Goal: Information Seeking & Learning: Learn about a topic

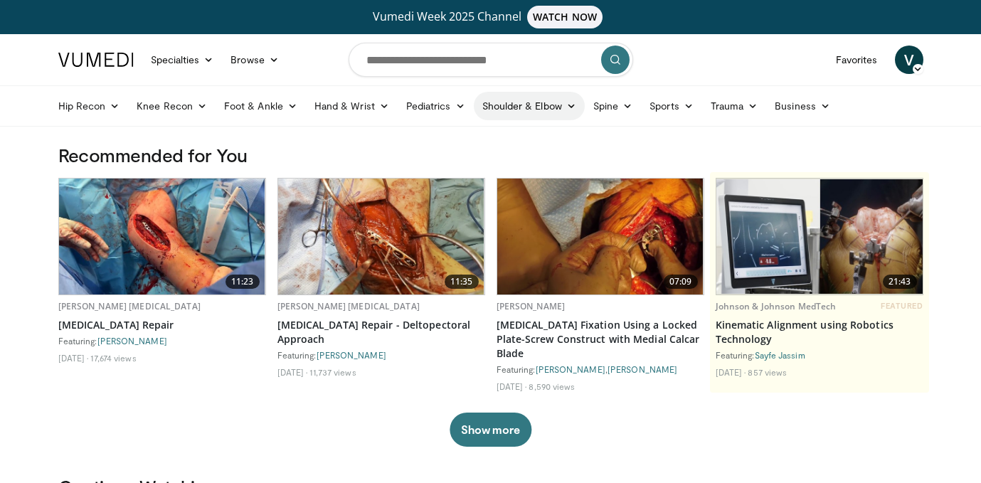
click at [515, 105] on link "Shoulder & Elbow" at bounding box center [529, 106] width 111 height 28
click at [453, 161] on link "Shoulder" at bounding box center [499, 162] width 169 height 23
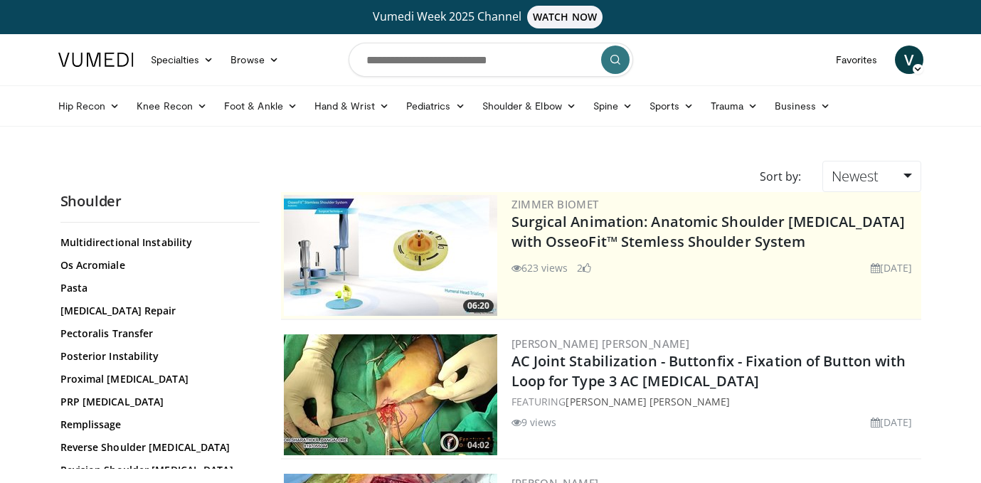
scroll to position [1026, 0]
click at [95, 373] on link "Proximal [MEDICAL_DATA]" at bounding box center [156, 380] width 192 height 14
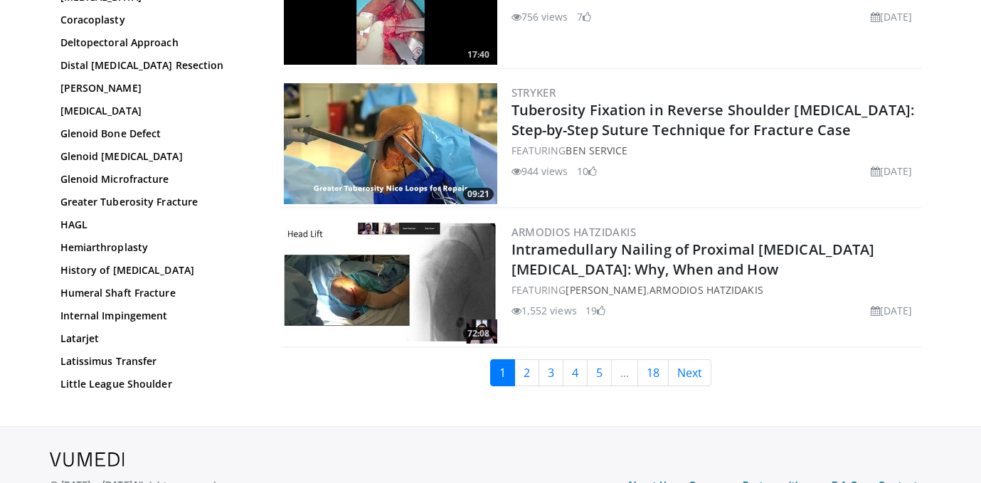
scroll to position [3341, 0]
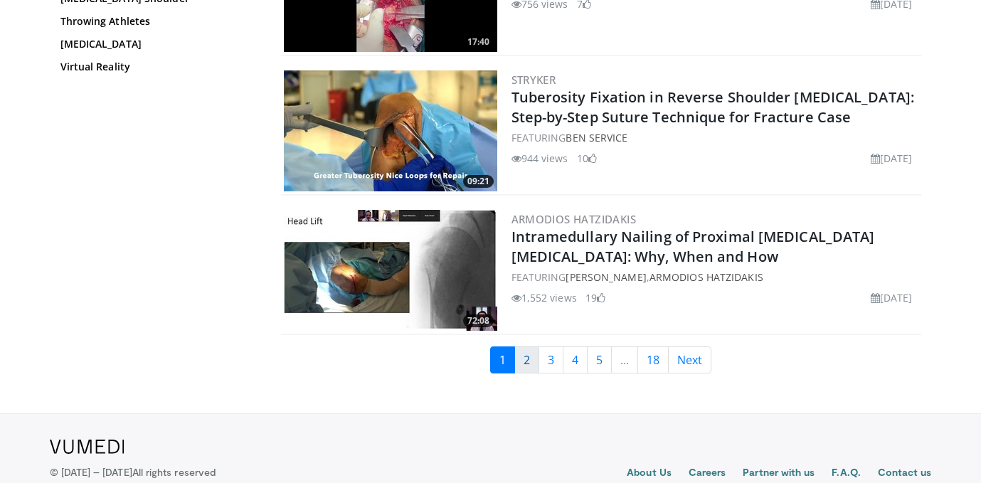
click at [529, 353] on link "2" at bounding box center [526, 359] width 25 height 27
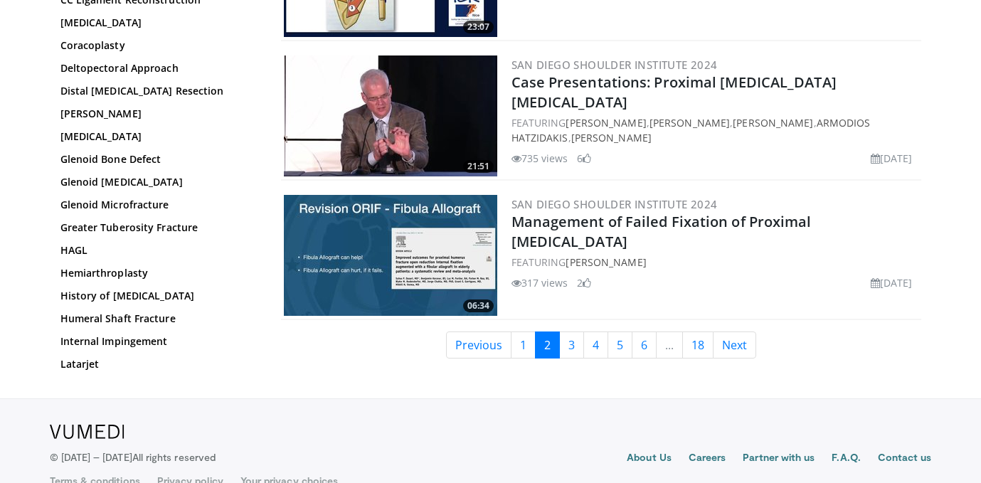
scroll to position [3374, 0]
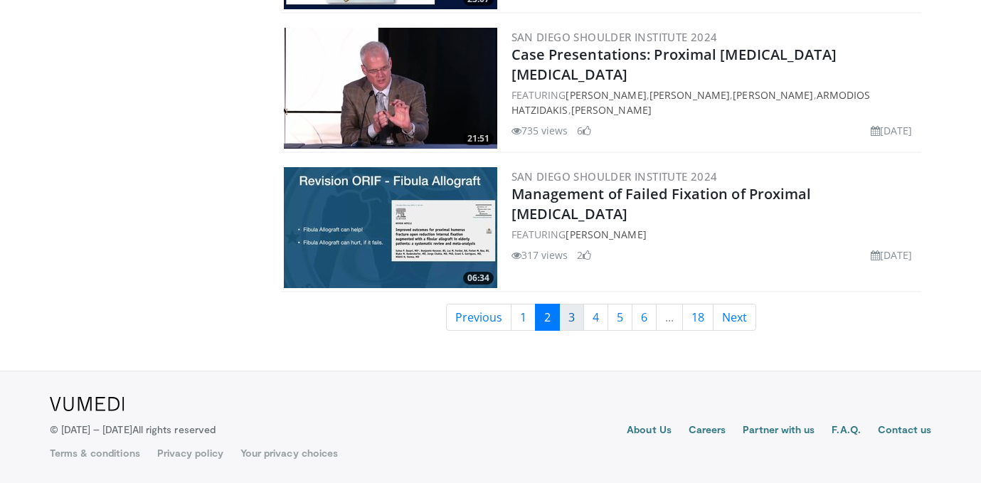
click at [571, 314] on link "3" at bounding box center [571, 317] width 25 height 27
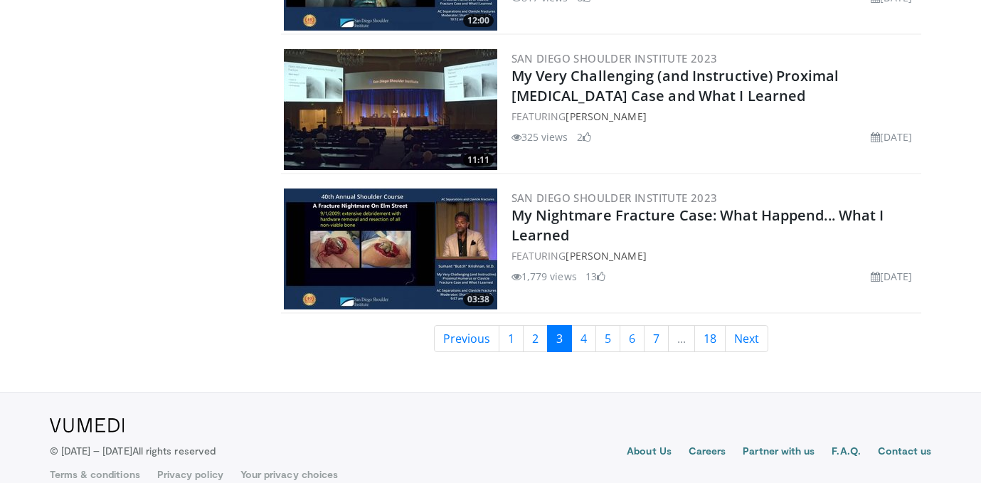
scroll to position [3374, 0]
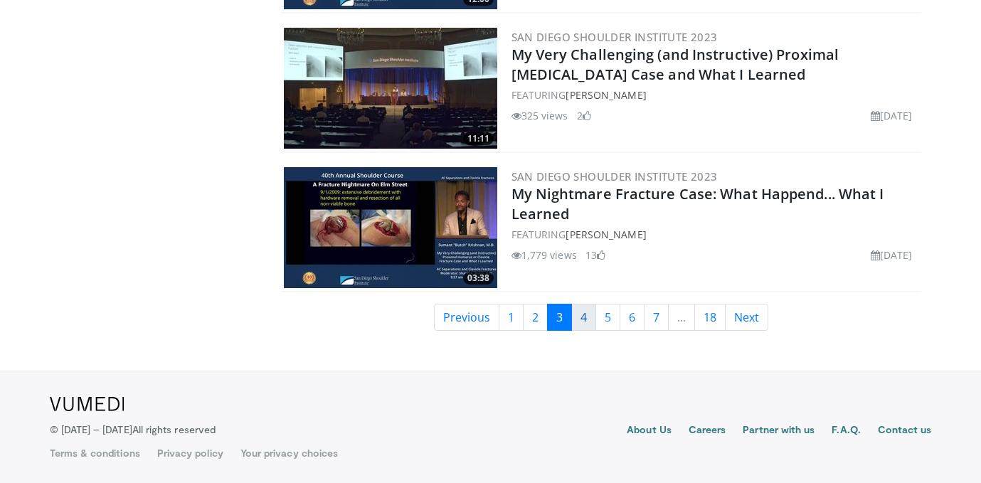
click at [583, 318] on link "4" at bounding box center [583, 317] width 25 height 27
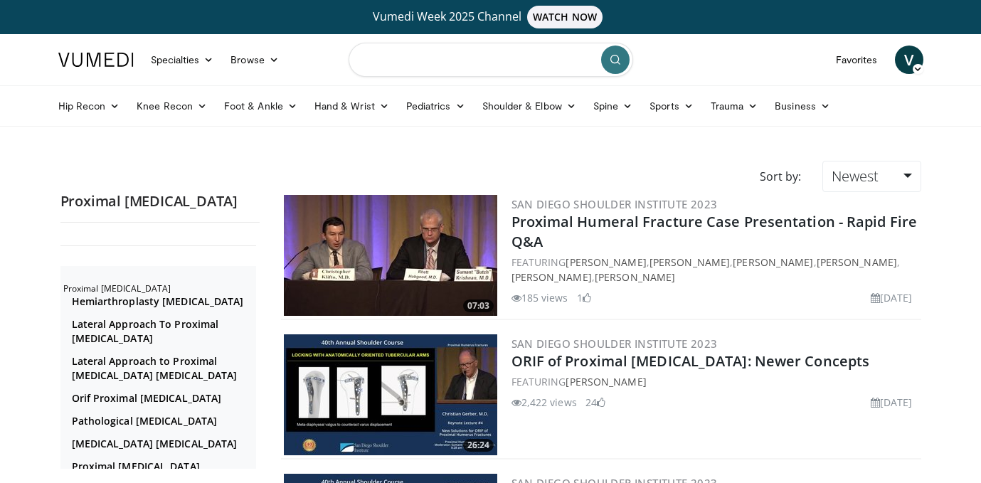
click at [425, 57] on input "Search topics, interventions" at bounding box center [491, 60] width 285 height 34
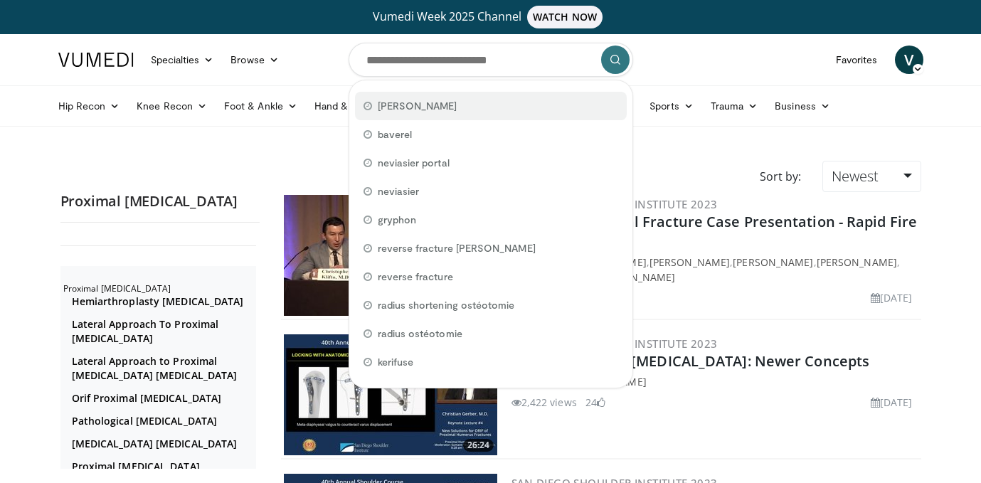
click at [388, 113] on div "[PERSON_NAME]" at bounding box center [491, 106] width 272 height 28
type input "*******"
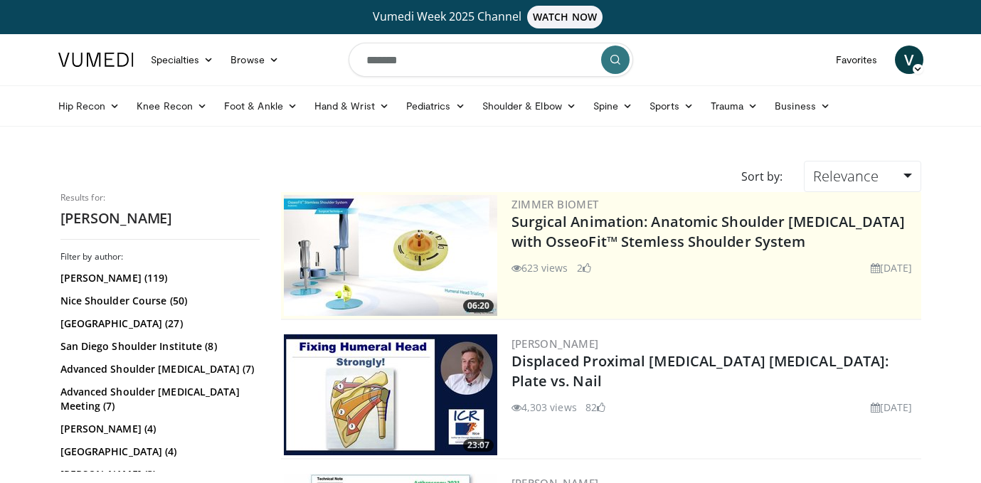
click at [616, 61] on icon "submit" at bounding box center [615, 59] width 11 height 11
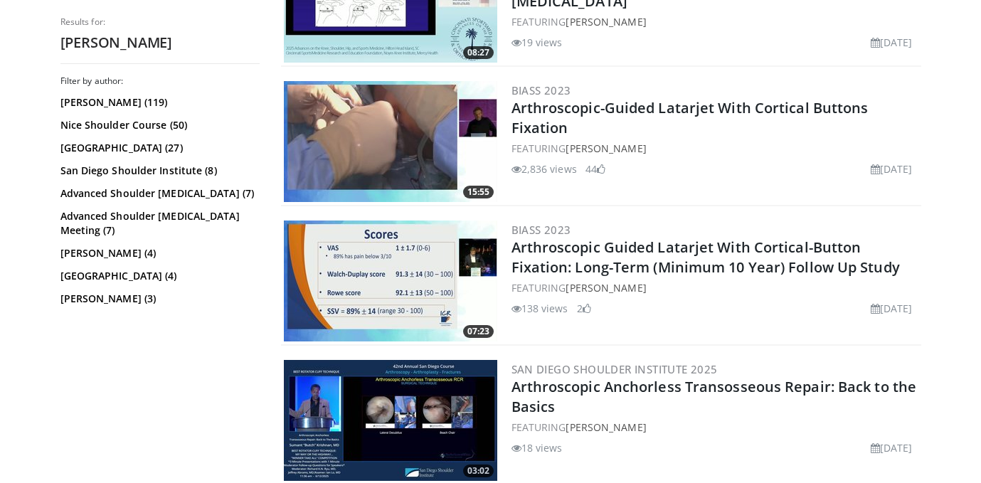
scroll to position [3374, 0]
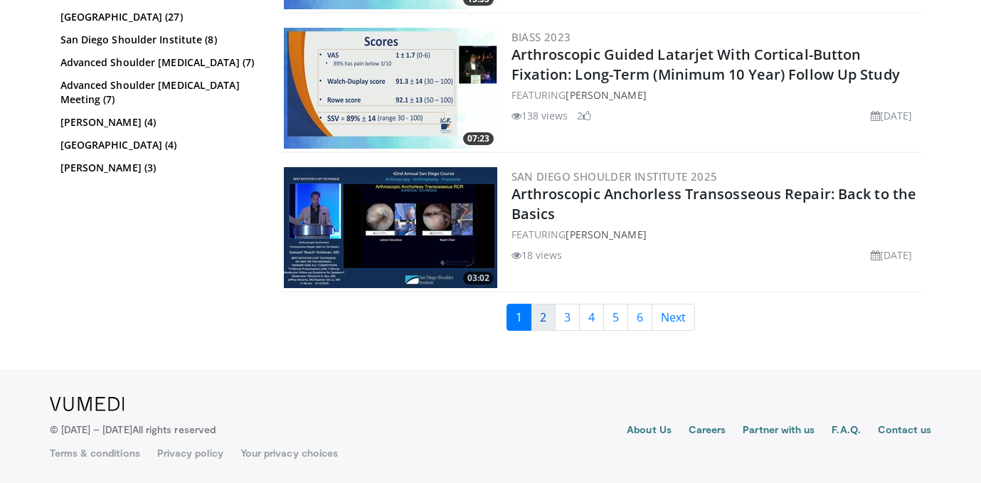
click at [548, 314] on link "2" at bounding box center [543, 317] width 25 height 27
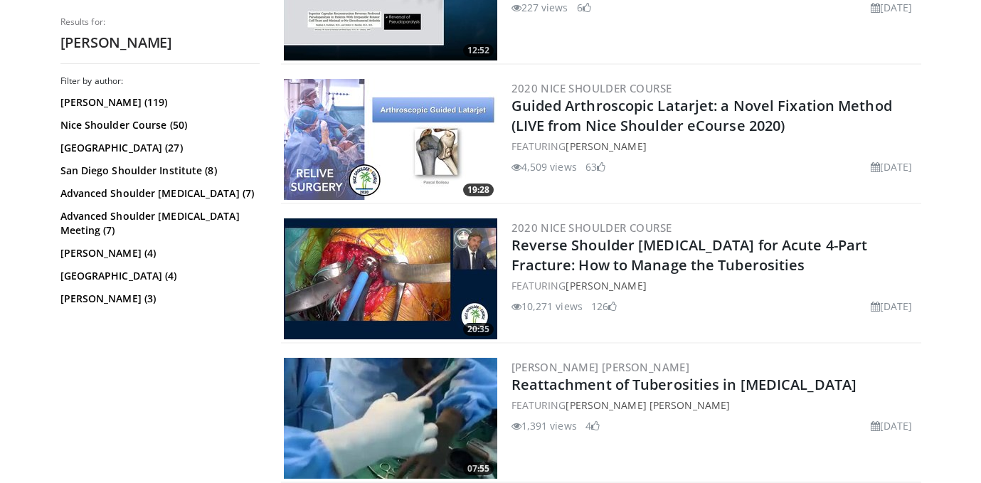
scroll to position [674, 0]
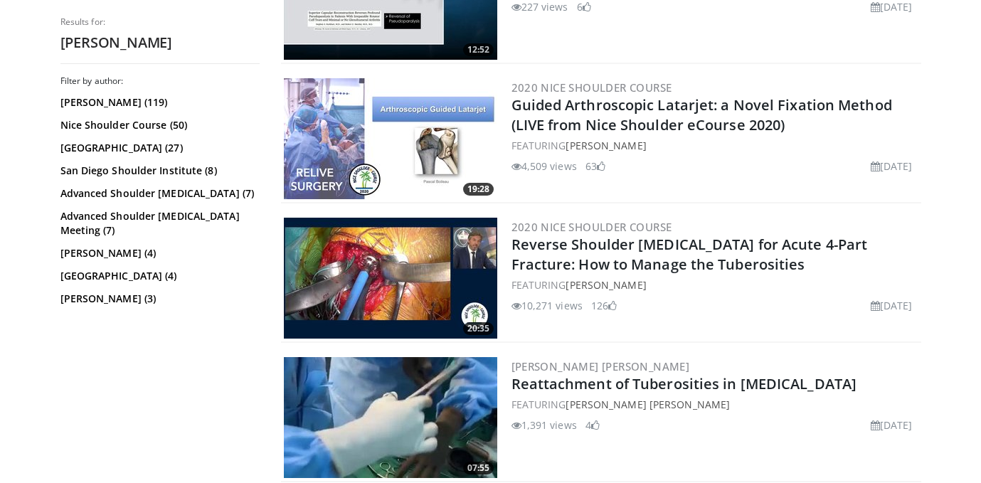
click at [401, 263] on img at bounding box center [390, 278] width 213 height 121
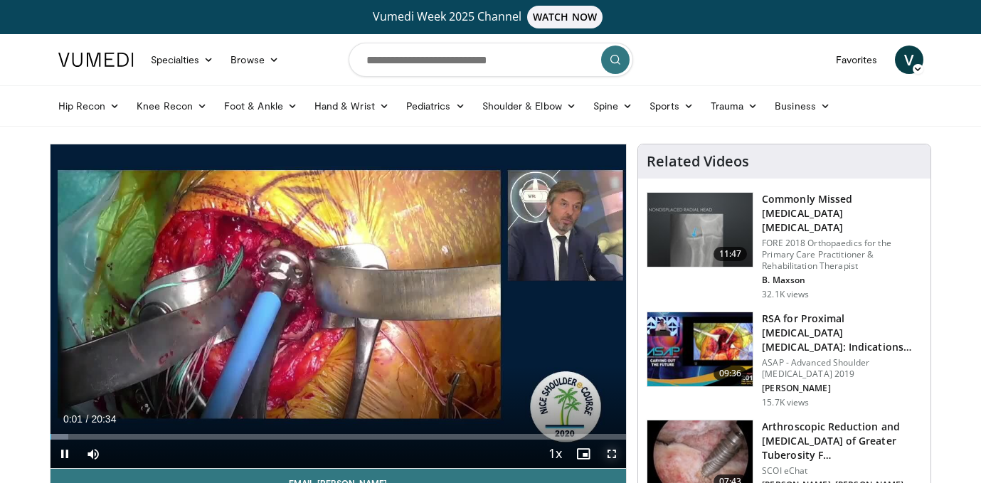
click at [610, 454] on span "Video Player" at bounding box center [612, 454] width 28 height 28
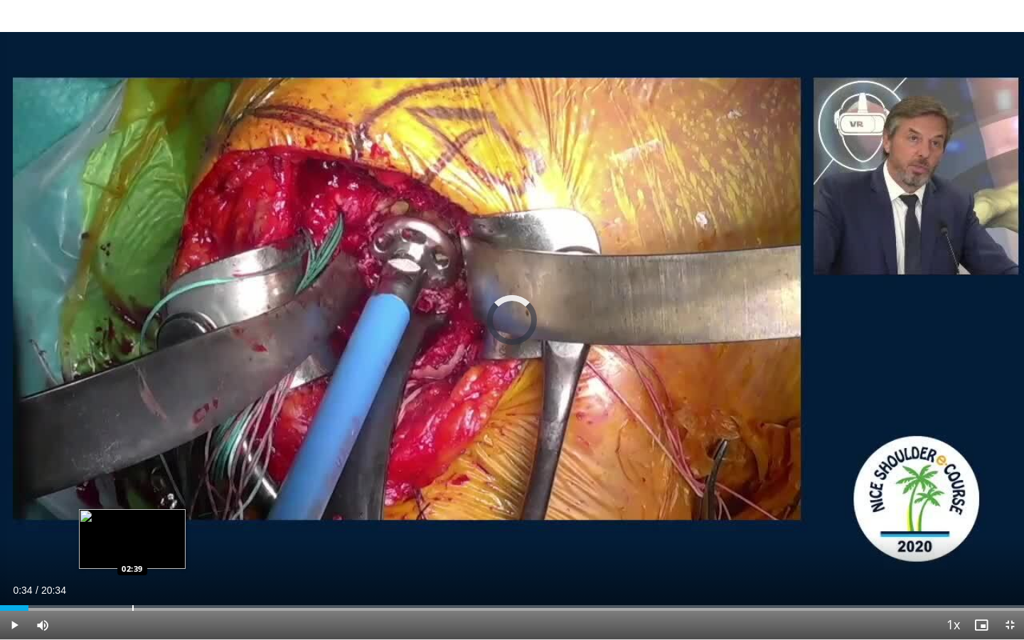
drag, startPoint x: 2, startPoint y: 610, endPoint x: 134, endPoint y: 599, distance: 132.8
click at [134, 482] on div "Loaded : 0.00% 02:38 02:39" at bounding box center [512, 605] width 1024 height 14
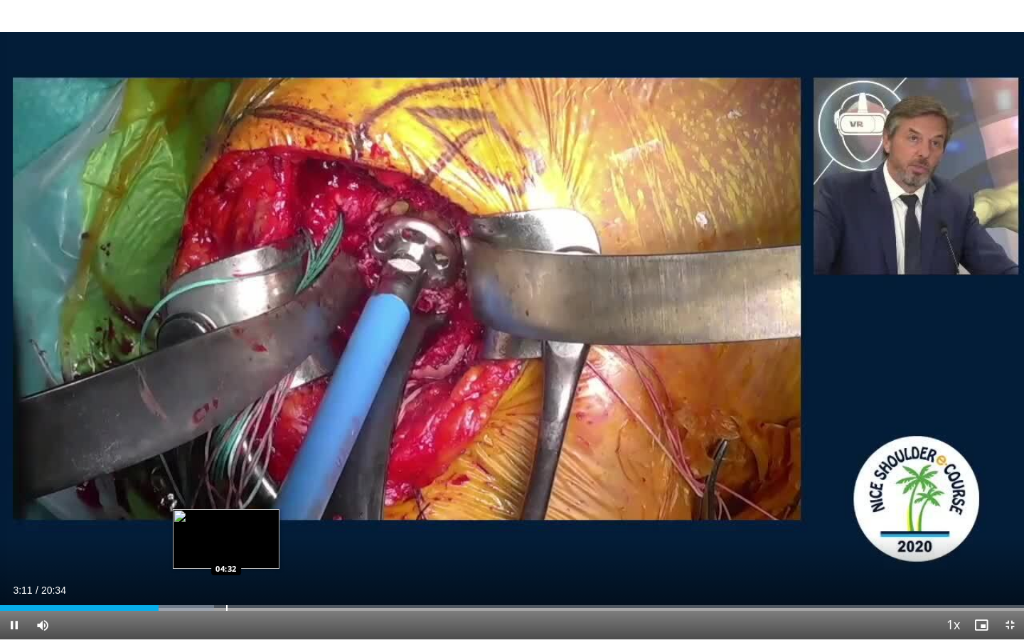
drag, startPoint x: 157, startPoint y: 609, endPoint x: 226, endPoint y: 605, distance: 69.1
click at [226, 482] on video-js "**********" at bounding box center [512, 320] width 1024 height 640
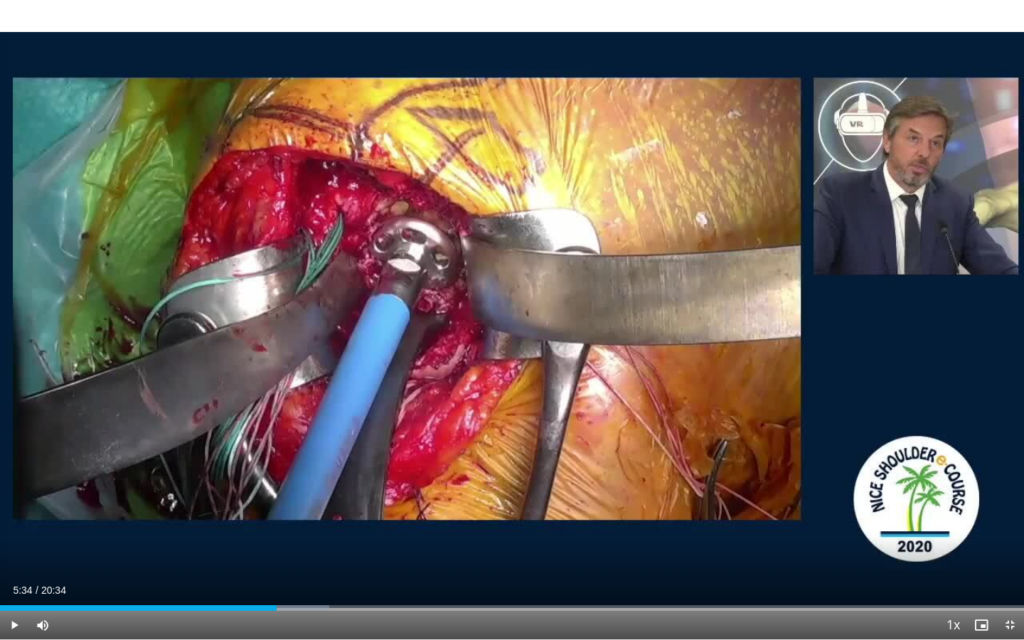
drag, startPoint x: 161, startPoint y: 607, endPoint x: 277, endPoint y: 618, distance: 115.8
click at [277, 482] on div "Current Time 5:34 / Duration 20:34 Play Skip Backward Skip Forward Mute 25% Loa…" at bounding box center [512, 625] width 1024 height 28
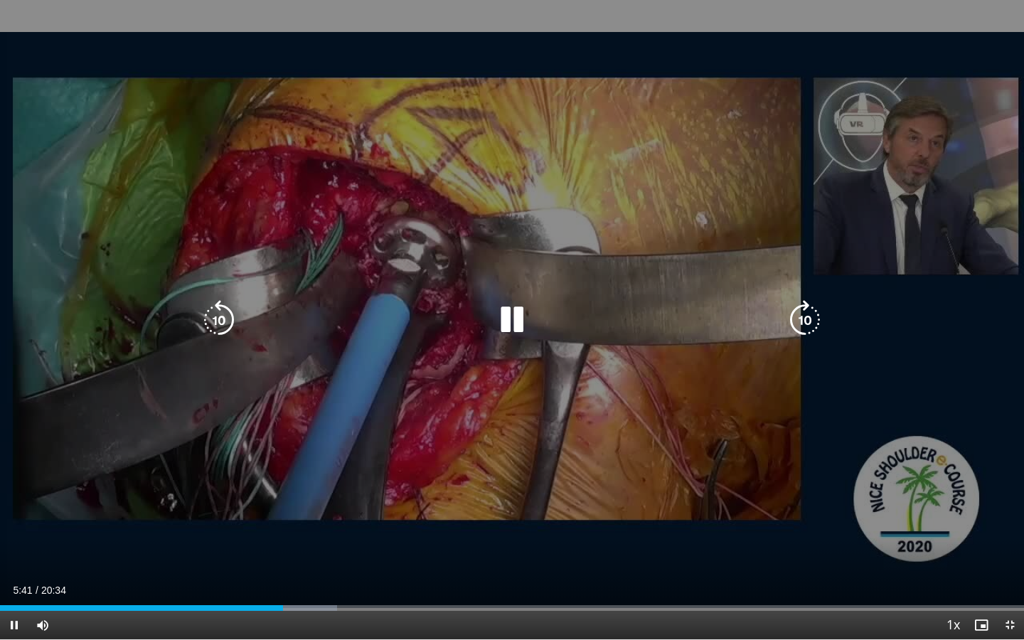
click at [514, 318] on icon "Video Player" at bounding box center [512, 320] width 40 height 40
click at [504, 317] on icon "Video Player" at bounding box center [512, 320] width 40 height 40
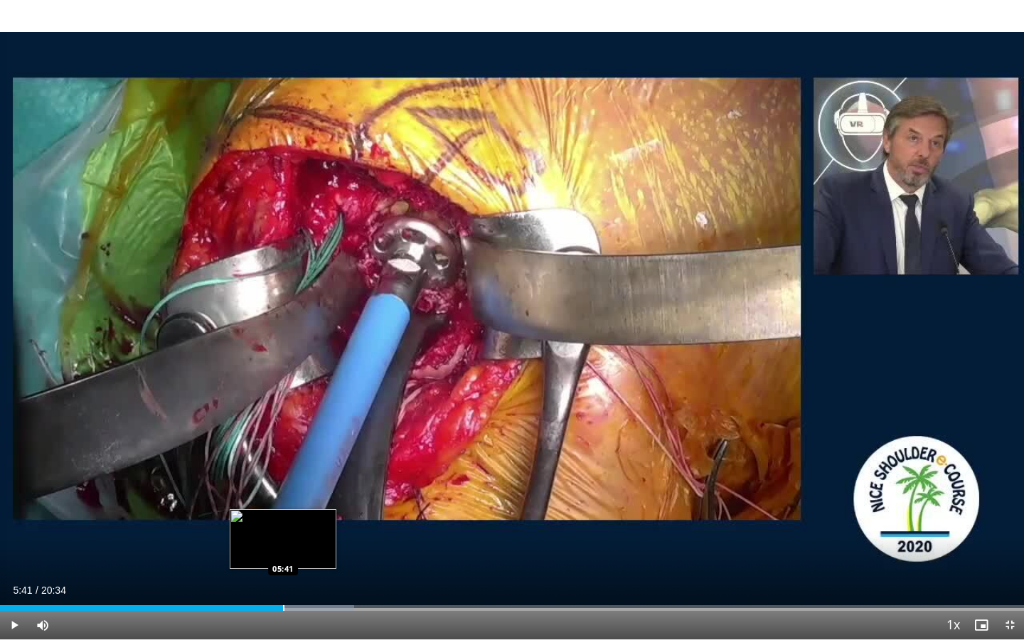
drag, startPoint x: 299, startPoint y: 605, endPoint x: 282, endPoint y: 605, distance: 16.4
click at [283, 482] on div "Progress Bar" at bounding box center [283, 608] width 1 height 6
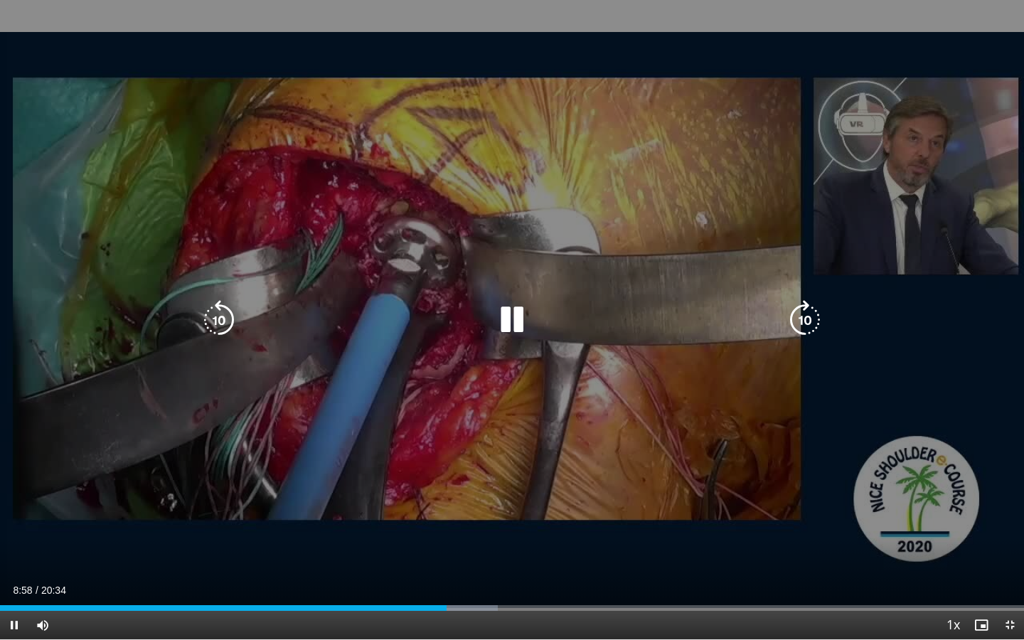
click at [513, 315] on icon "Video Player" at bounding box center [512, 320] width 40 height 40
click at [518, 315] on icon "Video Player" at bounding box center [512, 320] width 40 height 40
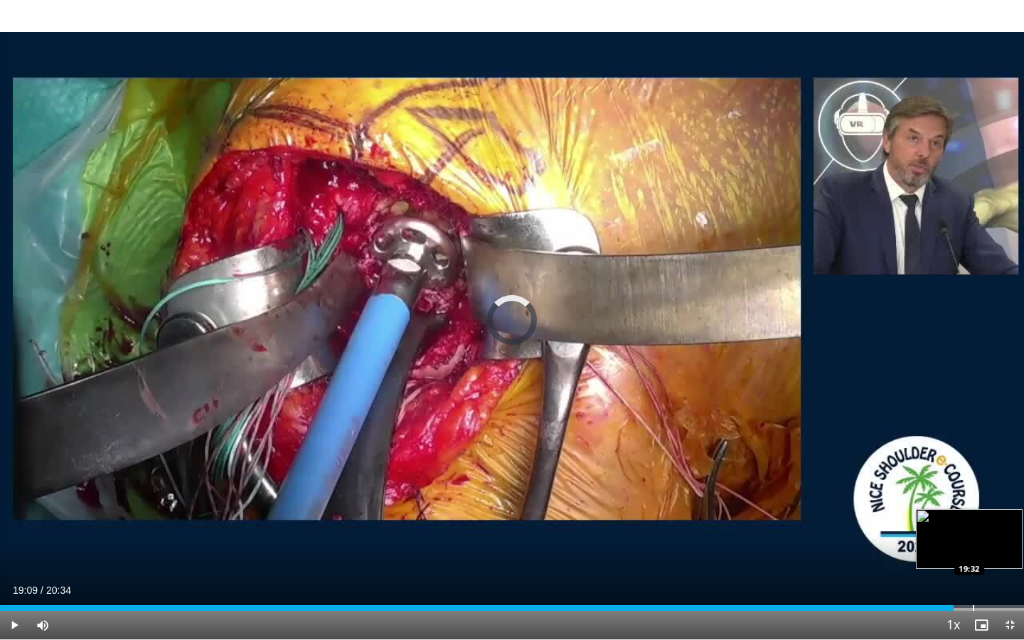
drag, startPoint x: 847, startPoint y: 608, endPoint x: 973, endPoint y: 603, distance: 126.0
click at [973, 482] on div "Loaded : 0.00% 19:32 19:32" at bounding box center [512, 605] width 1024 height 14
click at [980, 482] on div "Progress Bar" at bounding box center [982, 608] width 1 height 6
click at [980, 482] on div "Progress Bar" at bounding box center [984, 608] width 1 height 6
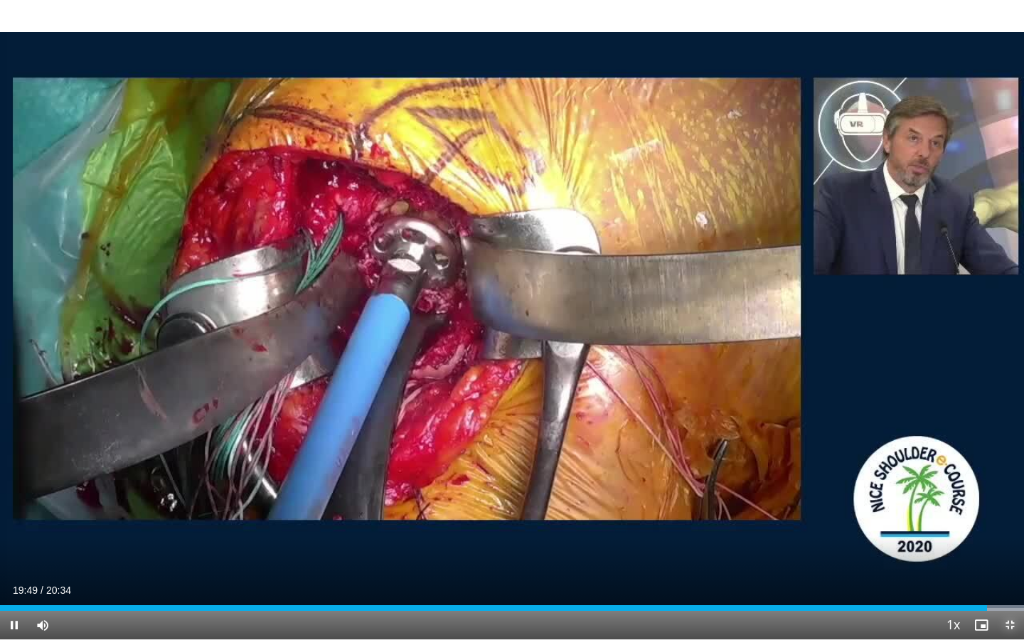
click at [980, 482] on span "Video Player" at bounding box center [1010, 625] width 28 height 28
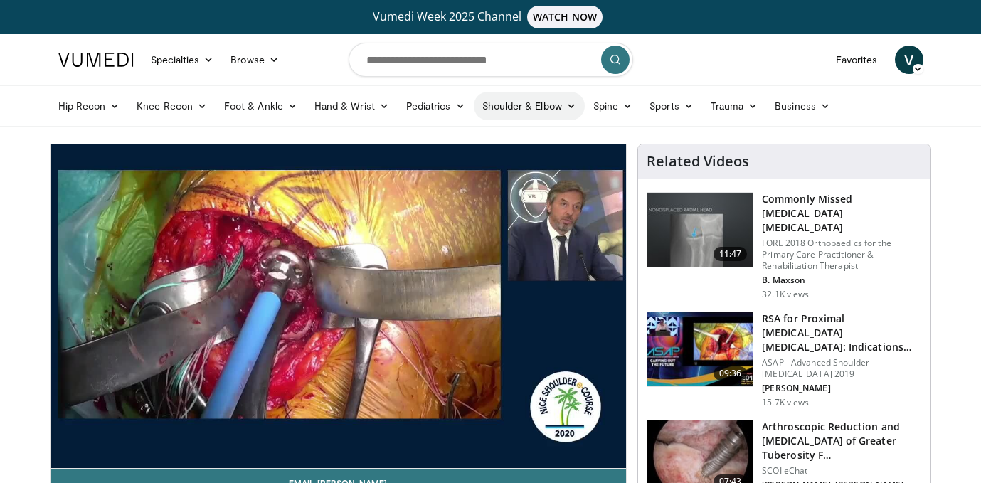
click at [499, 107] on link "Shoulder & Elbow" at bounding box center [529, 106] width 111 height 28
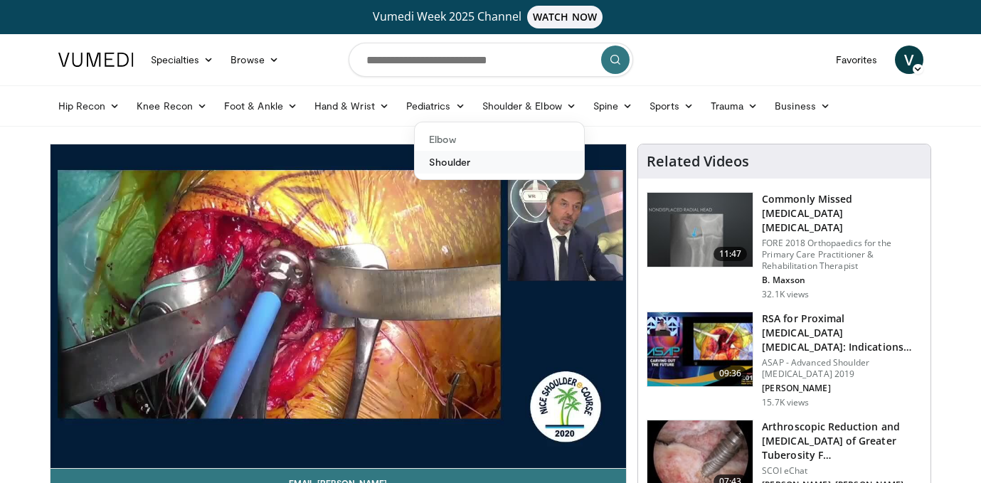
click at [449, 161] on link "Shoulder" at bounding box center [499, 162] width 169 height 23
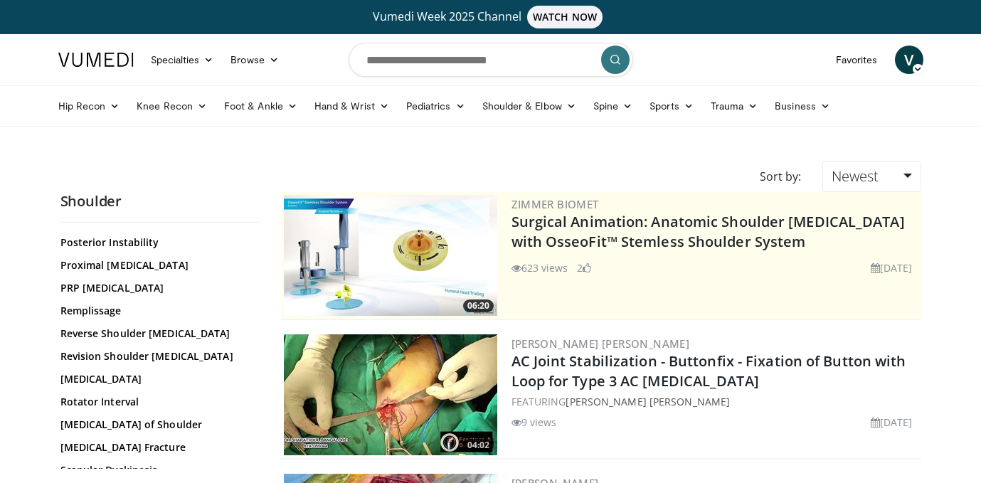
scroll to position [1138, 0]
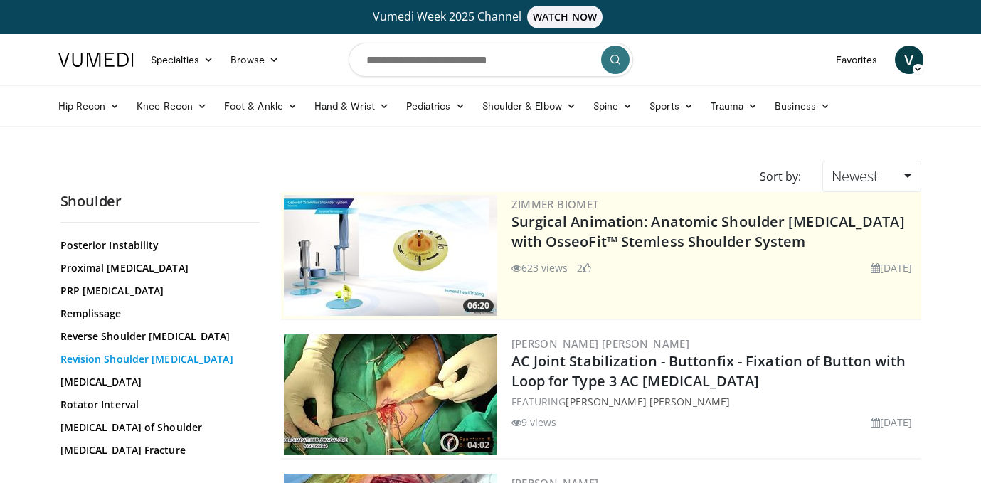
click at [122, 352] on link "Revision Shoulder Arthroplasty" at bounding box center [156, 359] width 192 height 14
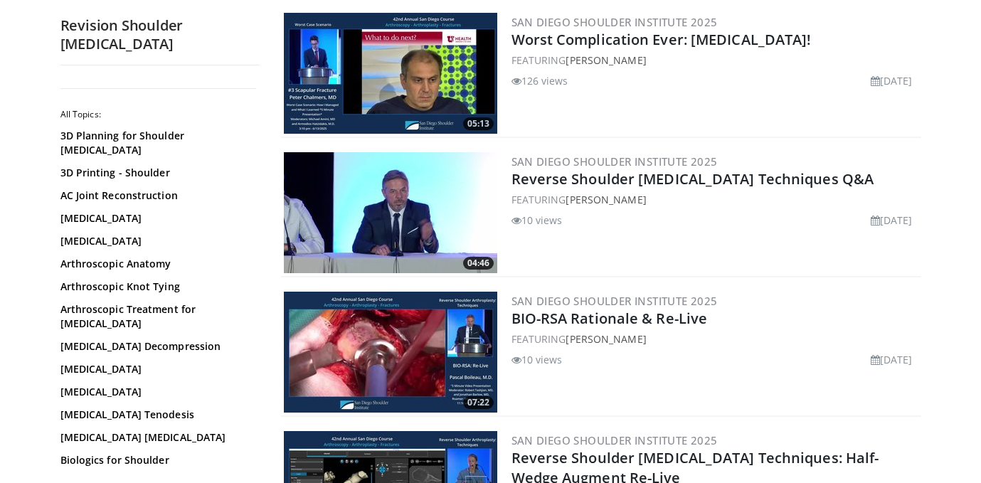
scroll to position [1166, 0]
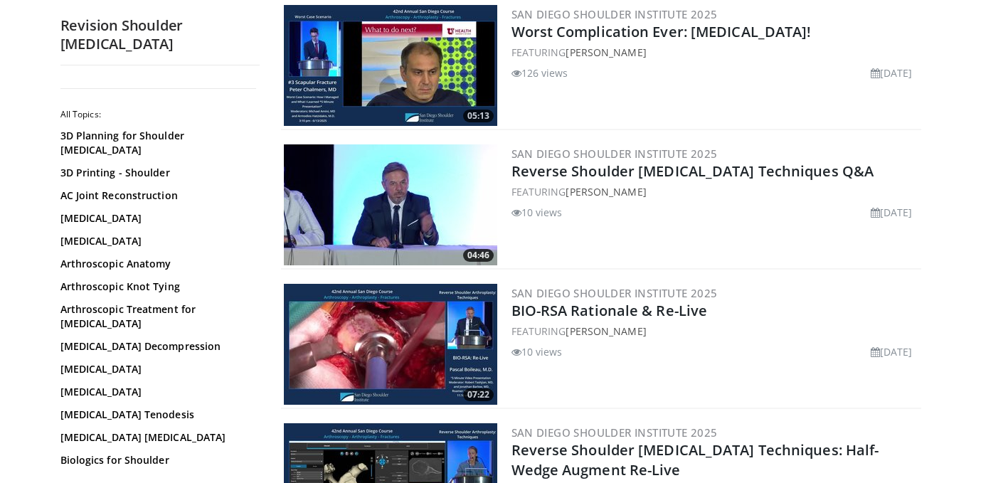
click at [399, 191] on img at bounding box center [390, 204] width 213 height 121
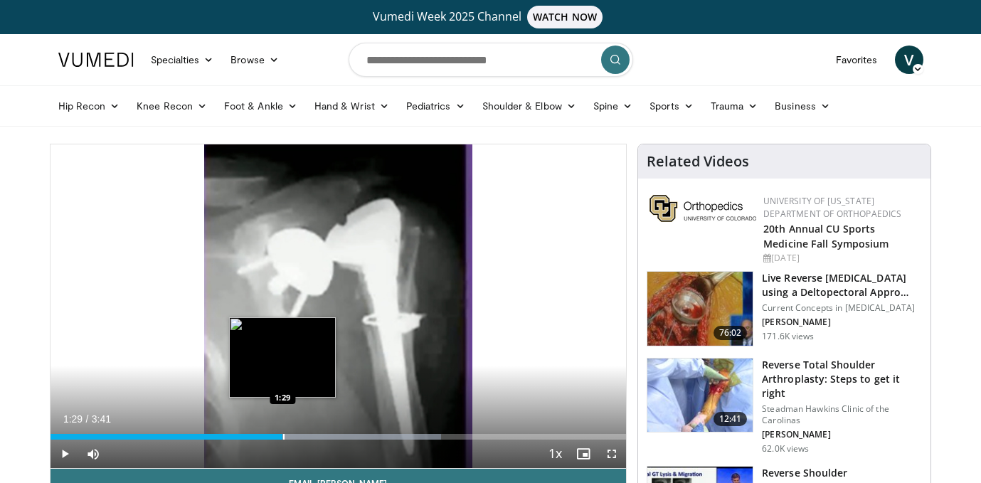
drag, startPoint x: 146, startPoint y: 439, endPoint x: 282, endPoint y: 436, distance: 136.6
click at [283, 436] on div "Progress Bar" at bounding box center [283, 437] width 1 height 6
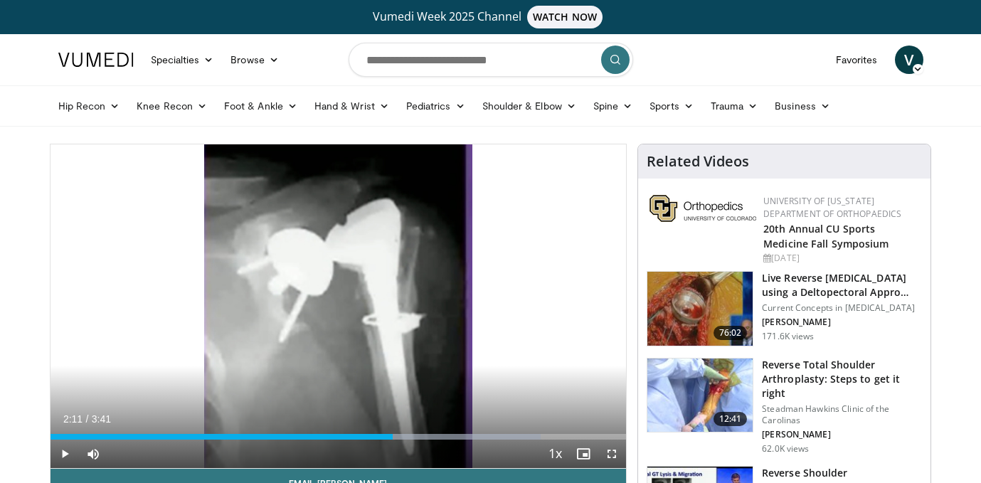
drag, startPoint x: 324, startPoint y: 437, endPoint x: 393, endPoint y: 440, distance: 69.1
click at [393, 440] on div "Current Time 2:11 / Duration 3:41 Play Skip Backward Skip Forward Mute Loaded :…" at bounding box center [339, 454] width 576 height 28
click at [64, 452] on span "Video Player" at bounding box center [65, 454] width 28 height 28
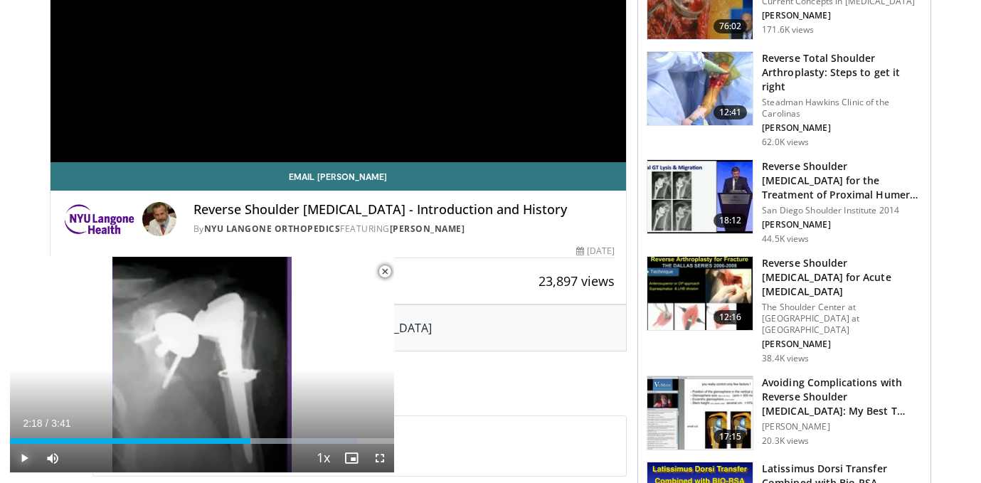
scroll to position [312, 0]
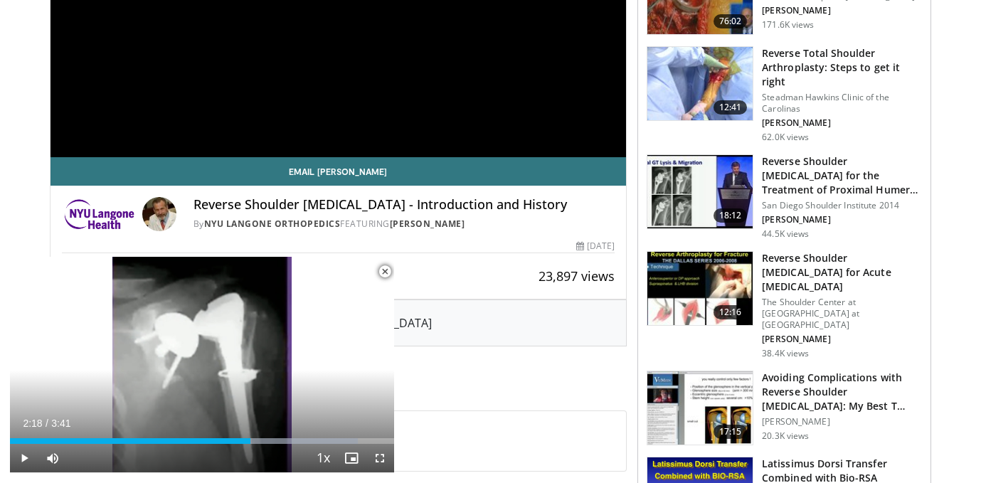
click at [388, 267] on span "Video Player" at bounding box center [385, 272] width 28 height 28
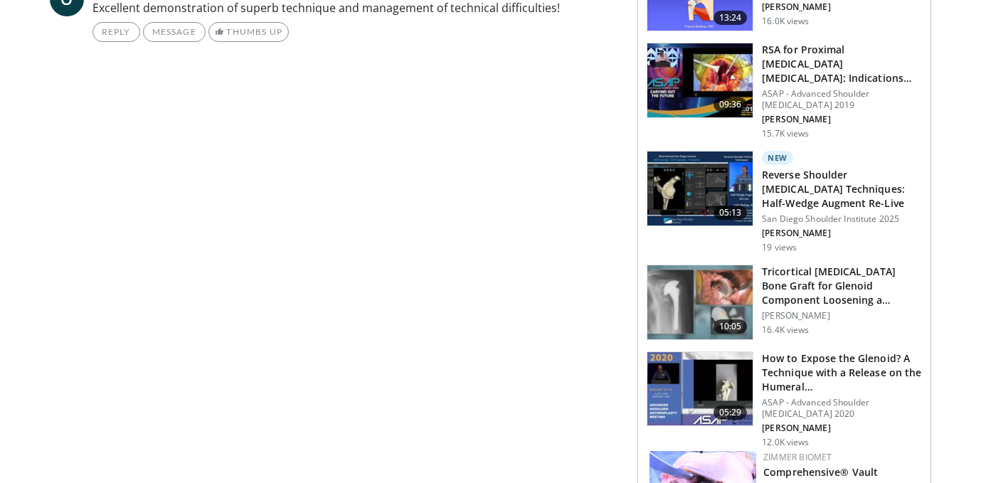
scroll to position [822, 0]
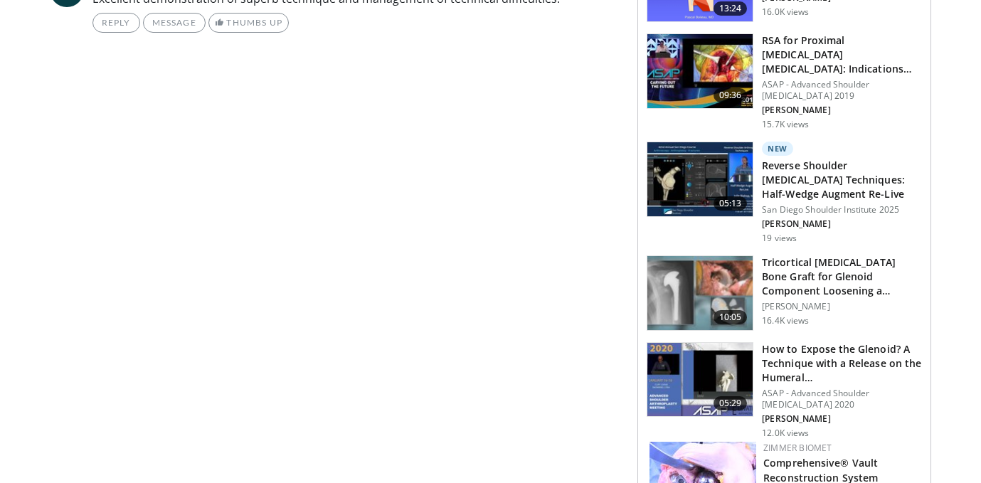
click at [674, 284] on img at bounding box center [699, 293] width 105 height 74
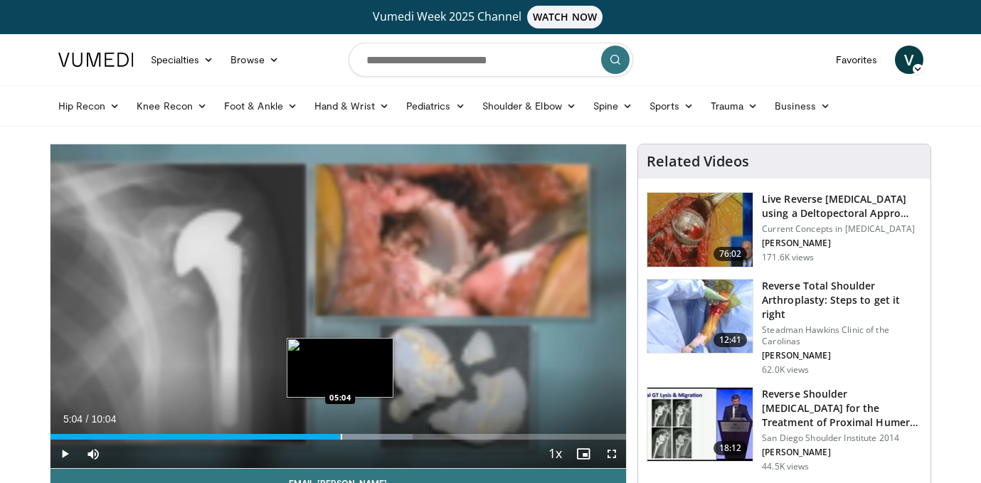
drag, startPoint x: 349, startPoint y: 437, endPoint x: 340, endPoint y: 438, distance: 9.3
click at [341, 438] on div "Progress Bar" at bounding box center [341, 437] width 1 height 6
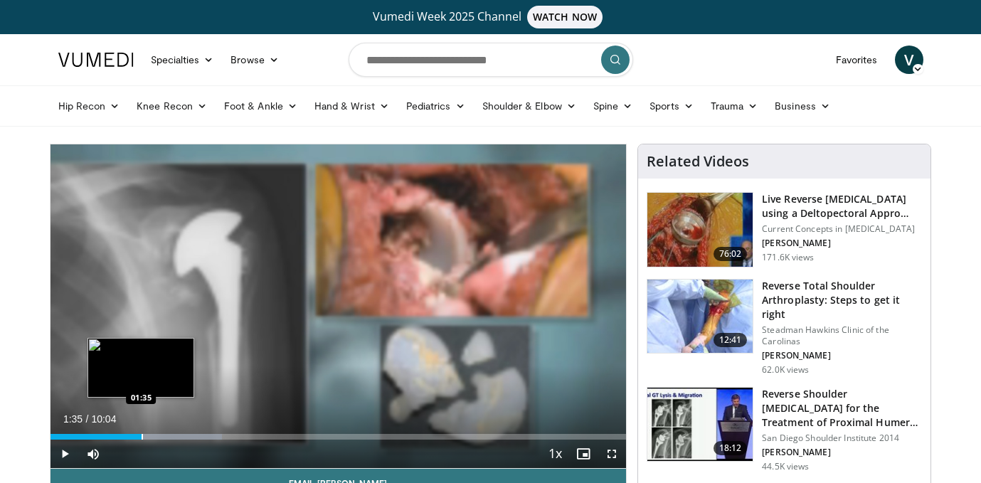
drag, startPoint x: 598, startPoint y: 435, endPoint x: 141, endPoint y: 425, distance: 456.8
click at [141, 426] on div "Loaded : 29.81% 01:36 01:35" at bounding box center [339, 433] width 576 height 14
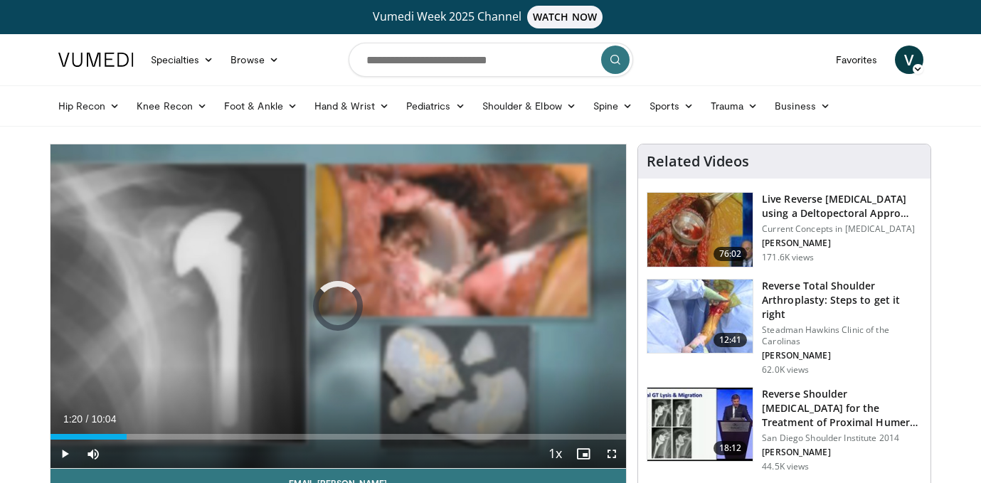
drag, startPoint x: 142, startPoint y: 438, endPoint x: 122, endPoint y: 434, distance: 20.4
click at [123, 434] on div "Progress Bar" at bounding box center [123, 437] width 1 height 6
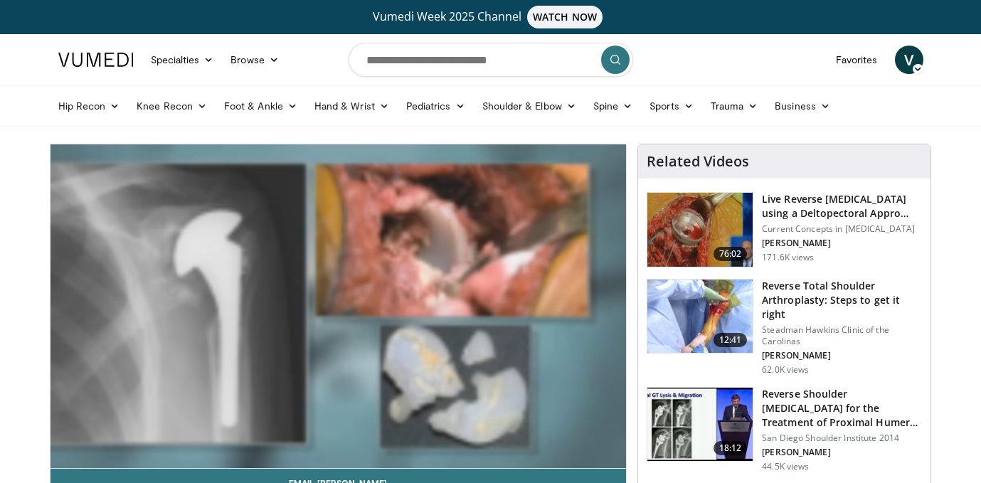
click at [886, 110] on ul "Hip Recon Hip [MEDICAL_DATA] Revision Hip [MEDICAL_DATA] Hip Preservation Knee …" at bounding box center [491, 106] width 882 height 40
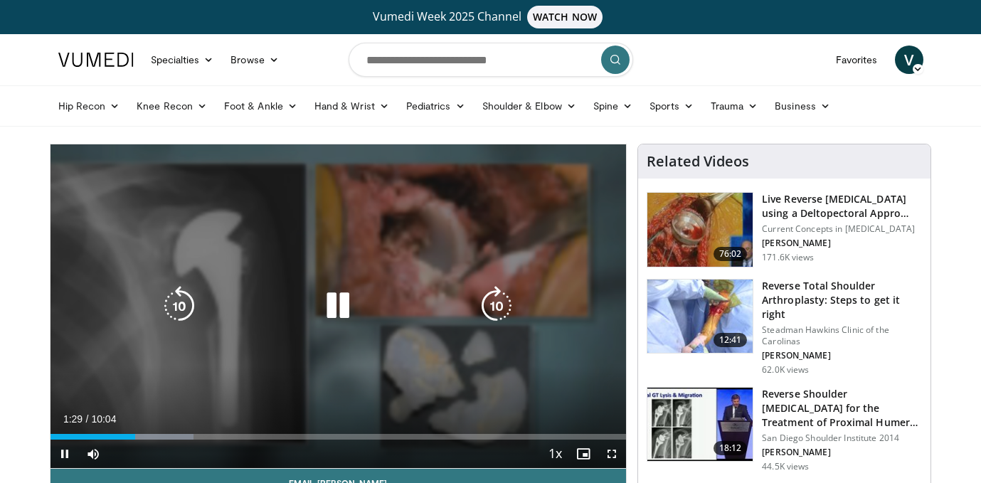
click at [337, 312] on icon "Video Player" at bounding box center [338, 306] width 40 height 40
